Goal: Transaction & Acquisition: Purchase product/service

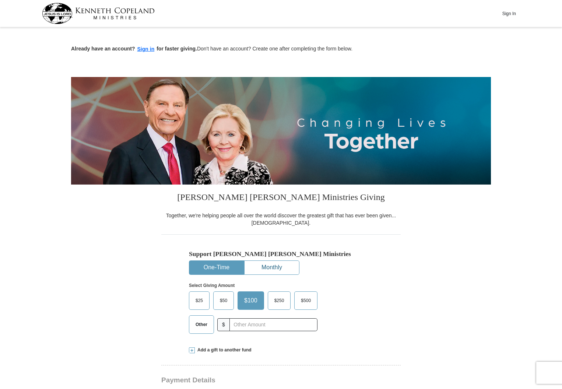
click at [276, 267] on button "Monthly" at bounding box center [272, 268] width 55 height 14
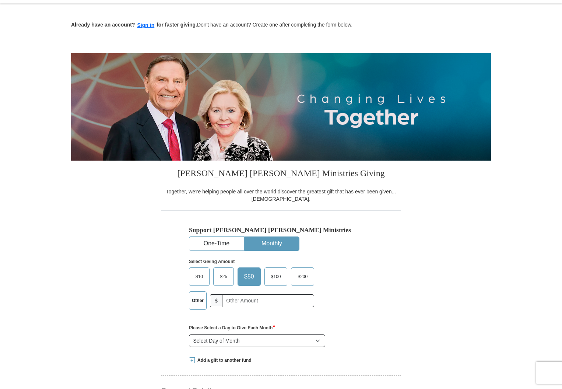
scroll to position [24, 0]
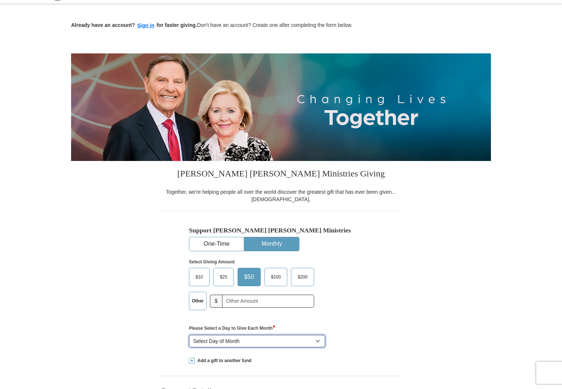
click at [189, 335] on select "Select Day of Month 1 2 3 4 5 6 7 8 9 10 11 12 13 14 15 16 17 18 19 20 21 22 23…" at bounding box center [257, 341] width 136 height 13
select select "2"
click option "2" at bounding box center [0, 0] width 0 height 0
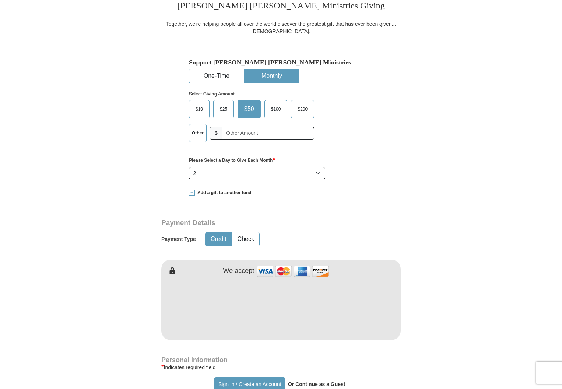
scroll to position [192, 0]
click at [427, 312] on form "Already have an account? Sign in for faster giving. Don't have an account? Crea…" at bounding box center [281, 322] width 420 height 969
click at [424, 216] on form "Already have an account? Sign in for faster giving. Don't have an account? Crea…" at bounding box center [281, 322] width 420 height 969
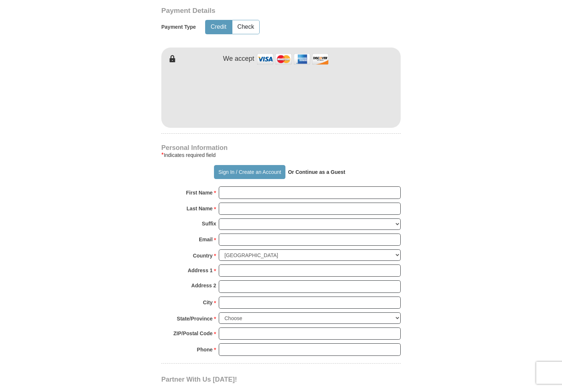
scroll to position [420, 0]
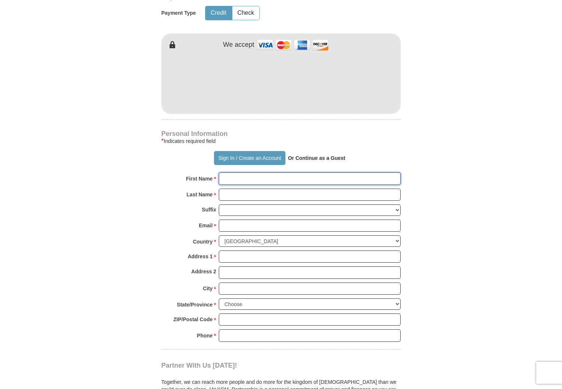
click at [225, 177] on input "First Name *" at bounding box center [310, 178] width 182 height 13
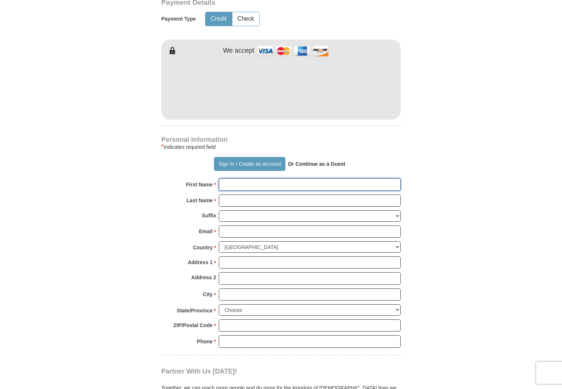
scroll to position [410, 0]
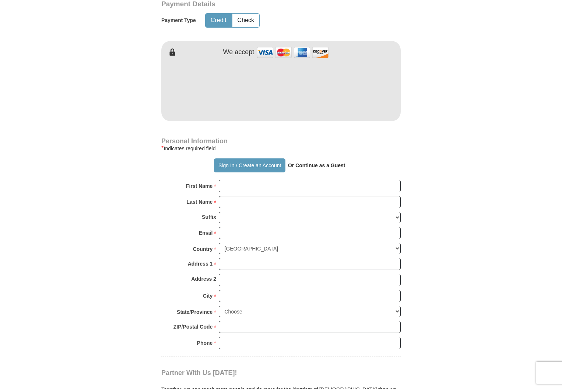
click at [317, 167] on strong "Or Continue as a Guest" at bounding box center [316, 165] width 57 height 6
click at [324, 167] on strong "Or Continue as a Guest" at bounding box center [316, 167] width 57 height 6
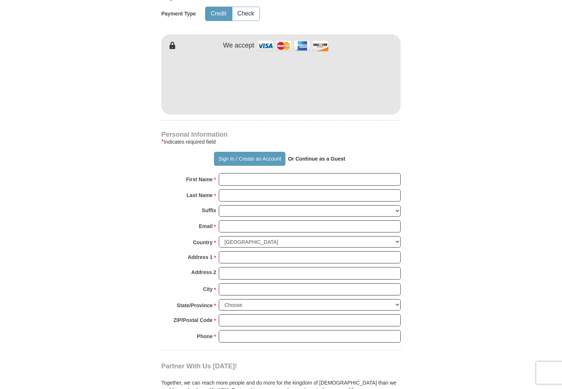
scroll to position [416, 0]
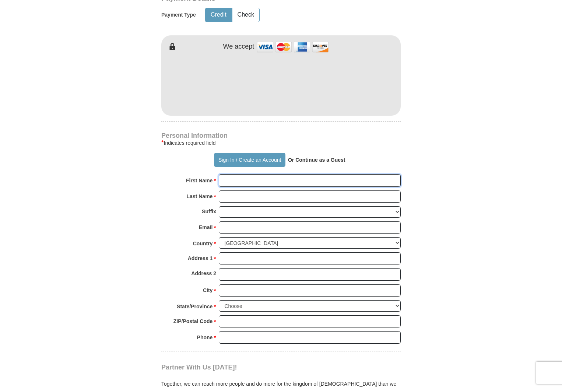
drag, startPoint x: 222, startPoint y: 180, endPoint x: 241, endPoint y: 186, distance: 20.3
click at [223, 180] on input "First Name *" at bounding box center [310, 180] width 182 height 13
type input "[PERSON_NAME]"
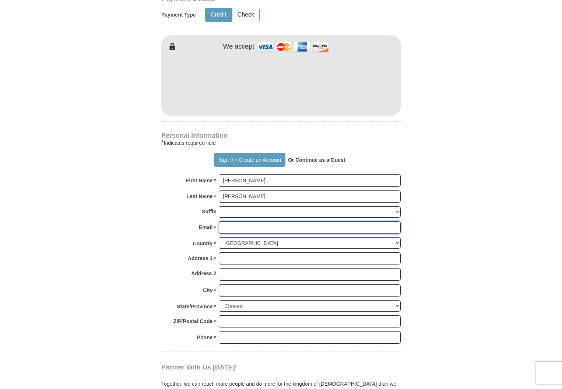
type input "[PERSON_NAME][EMAIL_ADDRESS][DOMAIN_NAME]"
type input "[STREET_ADDRESS]"
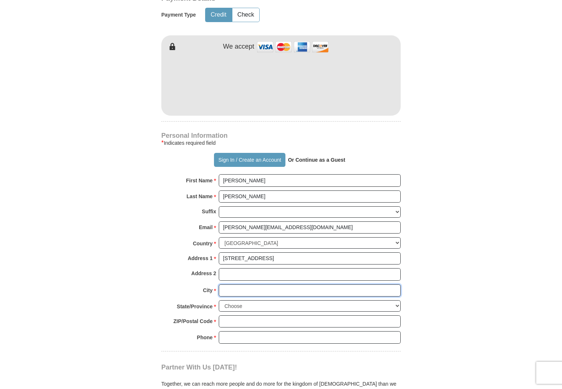
type input "TOLONO"
select select "IL"
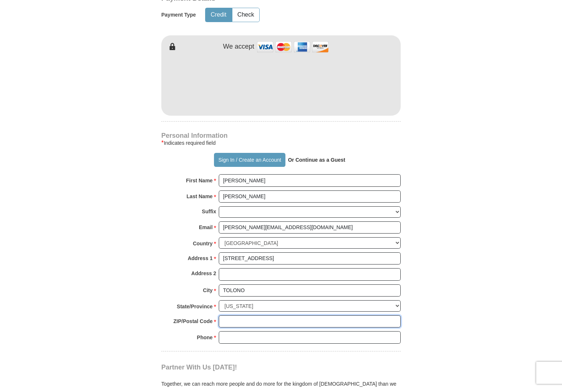
type input "61880-9730"
type input "2174935115"
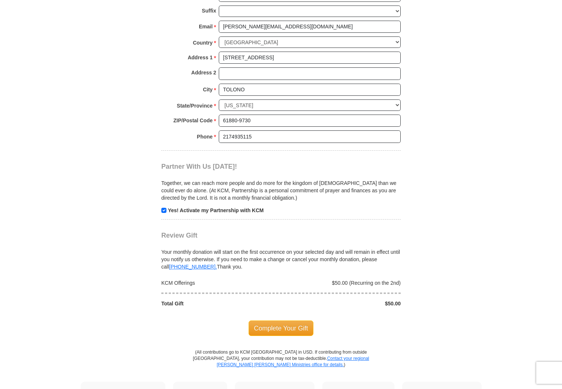
scroll to position [618, 0]
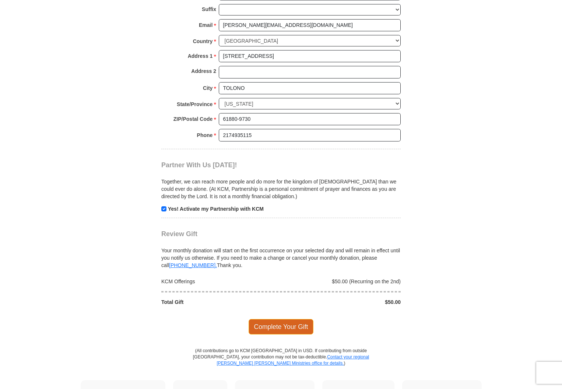
click at [284, 325] on span "Complete Your Gift" at bounding box center [281, 326] width 65 height 15
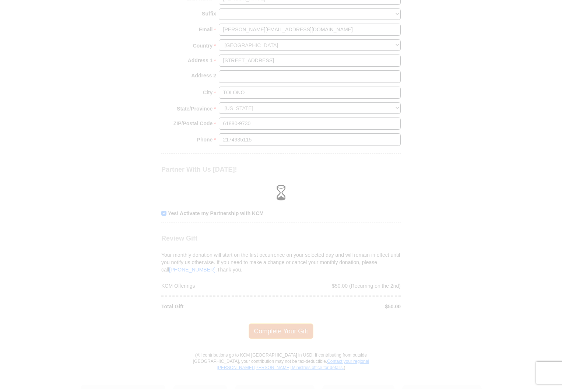
scroll to position [608, 0]
